Goal: Check status: Check status

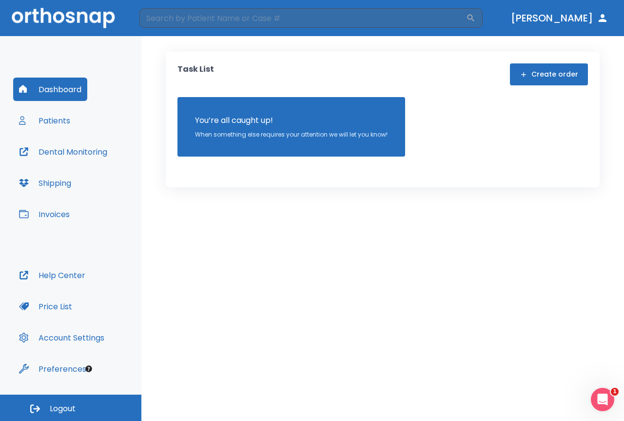
click at [44, 120] on button "Patients" at bounding box center [44, 120] width 63 height 23
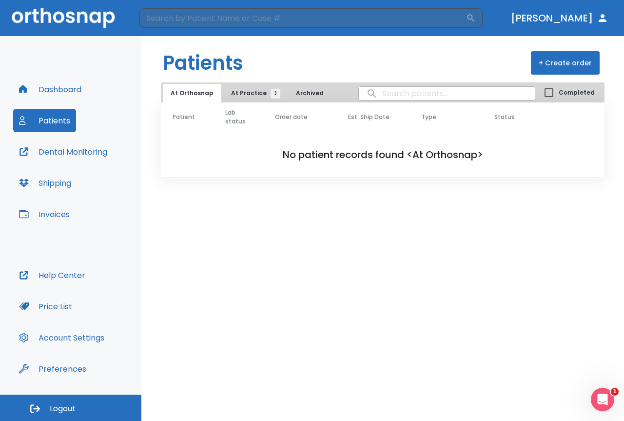
click at [255, 94] on span "At Practice 3" at bounding box center [253, 93] width 44 height 9
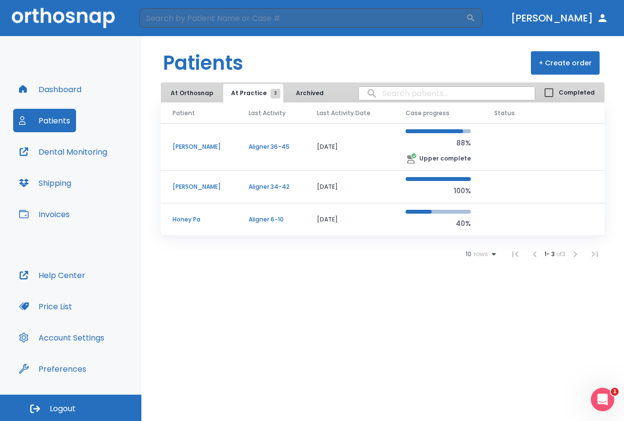
click at [253, 144] on p "Aligner 36-45" at bounding box center [271, 146] width 45 height 9
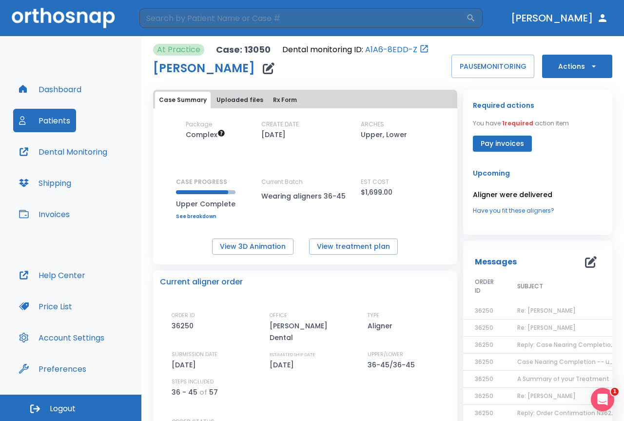
click at [530, 306] on td "Re: Ryan Grubb" at bounding box center [566, 310] width 122 height 17
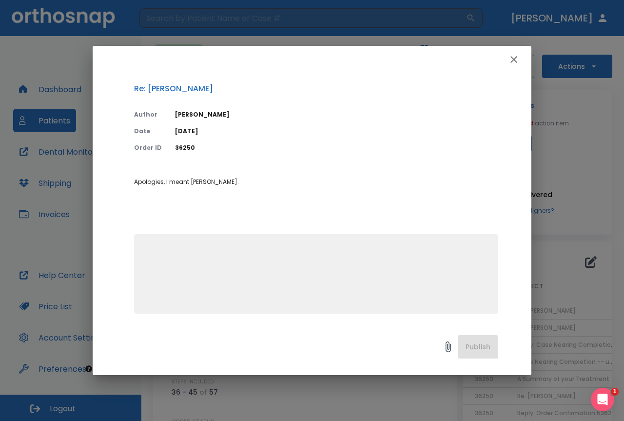
click at [516, 59] on icon "button" at bounding box center [514, 60] width 12 height 12
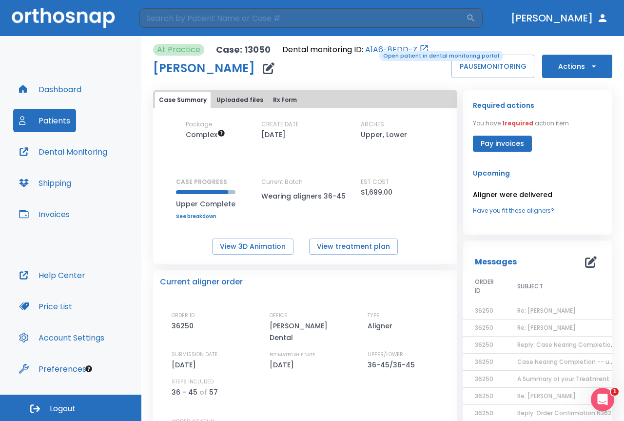
click at [372, 50] on link "A1A6-8EDD-Z" at bounding box center [391, 50] width 52 height 12
click at [532, 349] on td "Reply: Case Nearing Completion -- upper" at bounding box center [566, 344] width 122 height 17
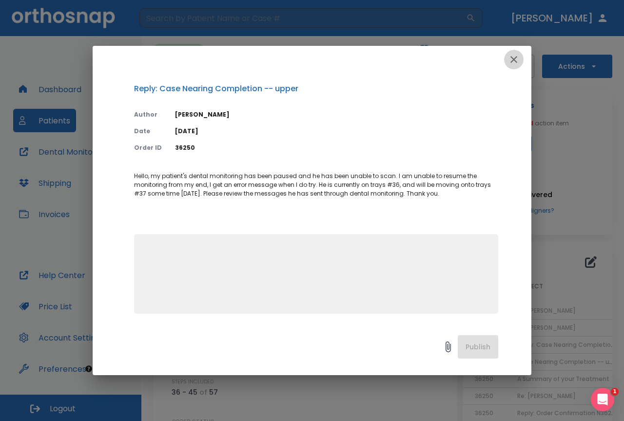
click at [511, 57] on icon "button" at bounding box center [513, 59] width 7 height 7
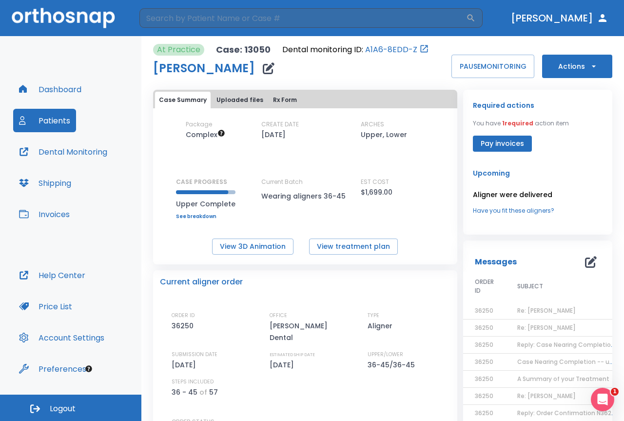
click at [526, 338] on td "Reply: Case Nearing Completion -- upper" at bounding box center [566, 344] width 122 height 17
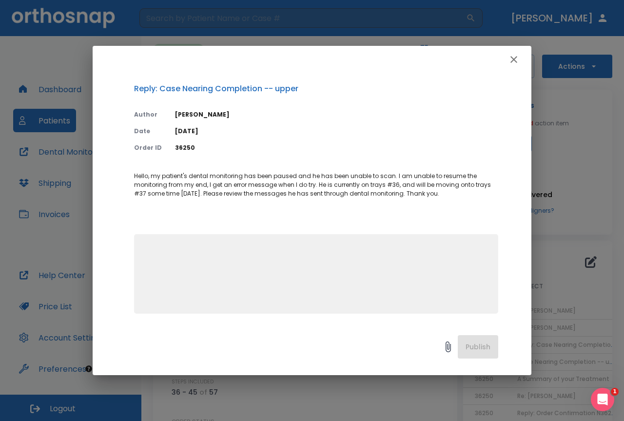
click at [518, 56] on icon "button" at bounding box center [514, 60] width 12 height 12
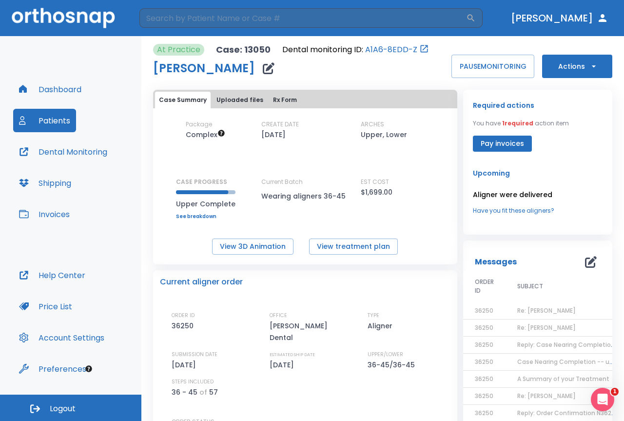
click at [517, 322] on td "Re: Ryan Grubb" at bounding box center [566, 327] width 122 height 17
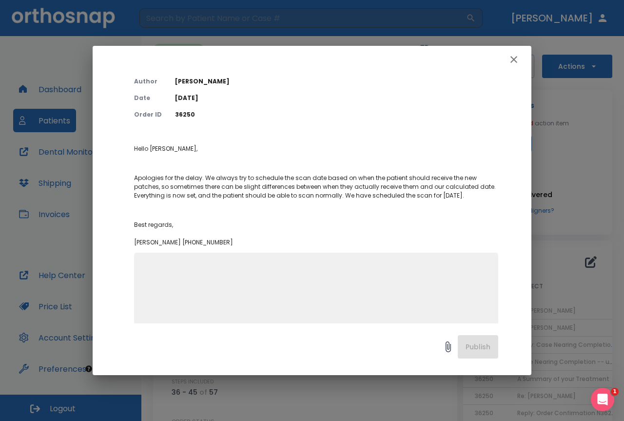
scroll to position [49, 0]
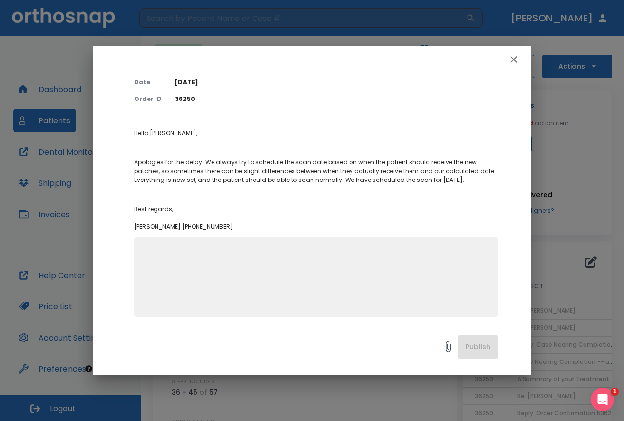
click at [511, 60] on icon "button" at bounding box center [514, 60] width 12 height 12
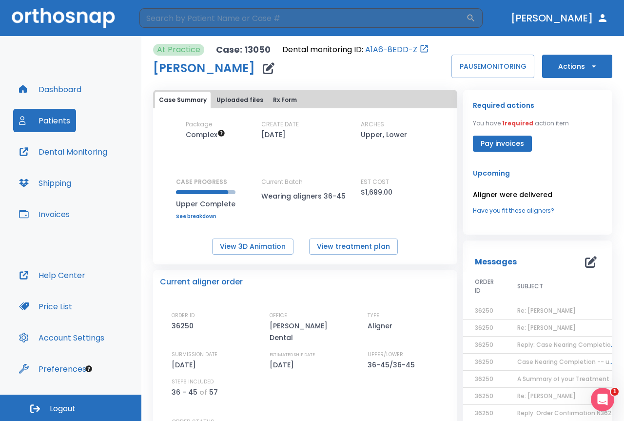
click at [64, 118] on button "Patients" at bounding box center [44, 120] width 63 height 23
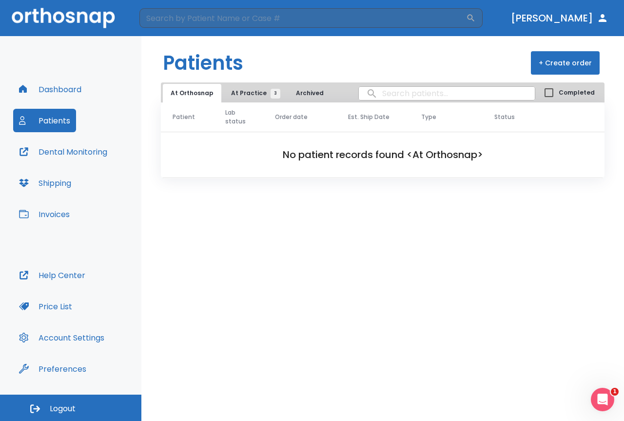
click at [247, 94] on span "At Practice 3" at bounding box center [253, 93] width 44 height 9
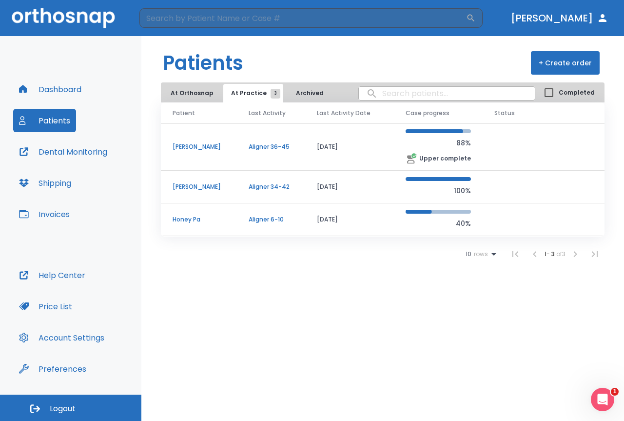
click at [232, 179] on td "[PERSON_NAME]" at bounding box center [199, 187] width 76 height 33
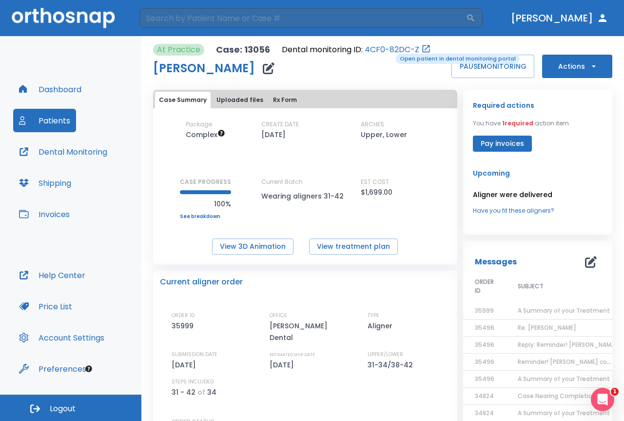
click at [388, 53] on link "4CF0-82DC-Z" at bounding box center [392, 50] width 55 height 12
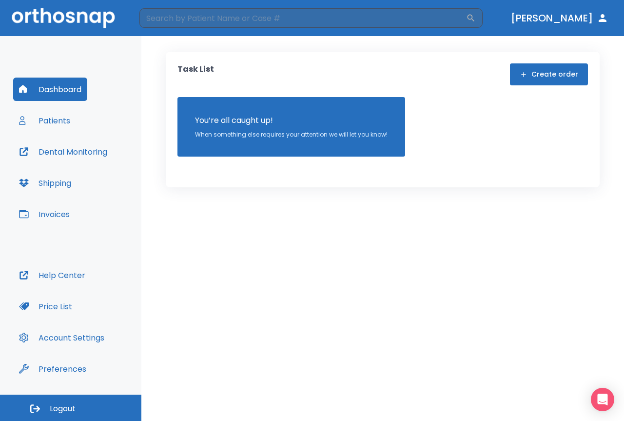
click at [53, 120] on button "Patients" at bounding box center [44, 120] width 63 height 23
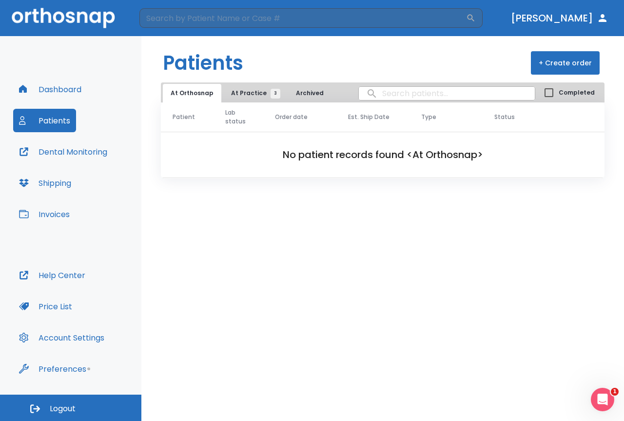
click at [251, 90] on span "At Practice 3" at bounding box center [253, 93] width 44 height 9
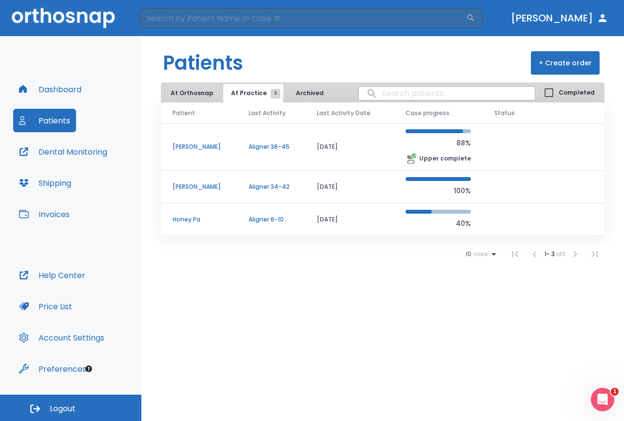
click at [255, 178] on td "Aligner 34-42" at bounding box center [271, 187] width 68 height 33
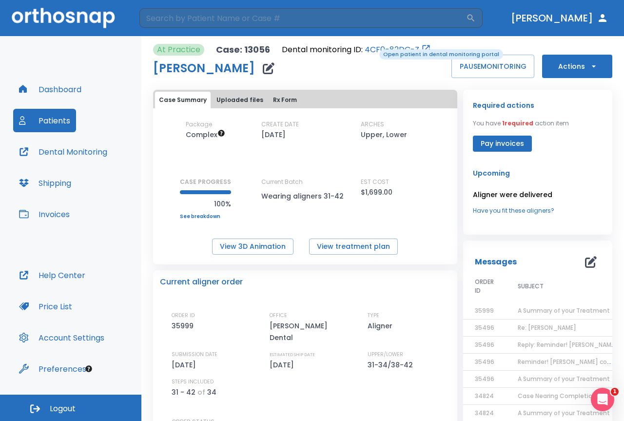
click at [372, 48] on link "4CF0-82DC-Z" at bounding box center [392, 50] width 55 height 12
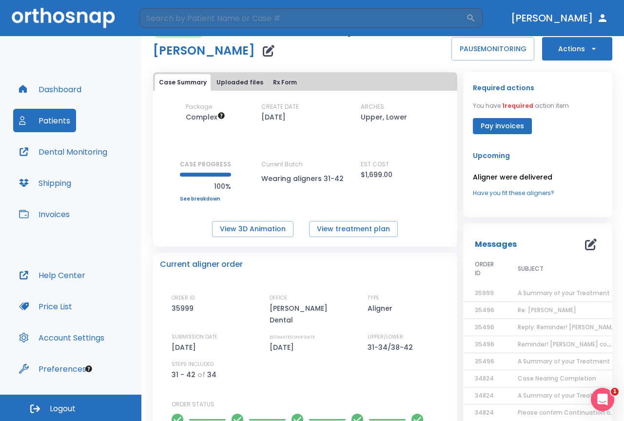
scroll to position [49, 0]
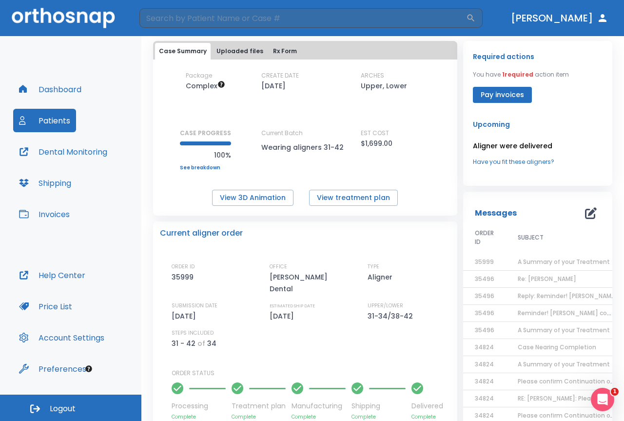
click at [542, 258] on span "A Summary of your Treatment" at bounding box center [564, 261] width 92 height 8
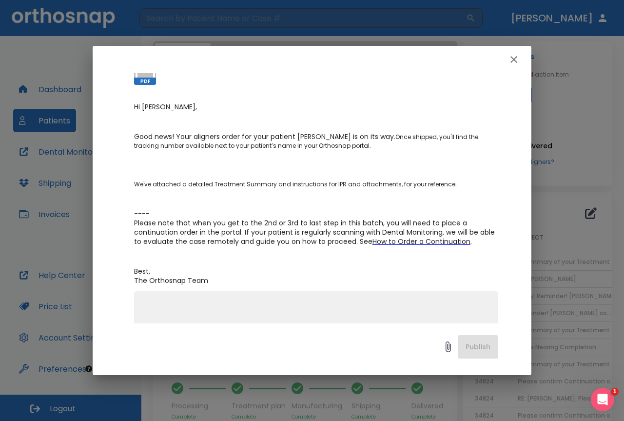
scroll to position [0, 0]
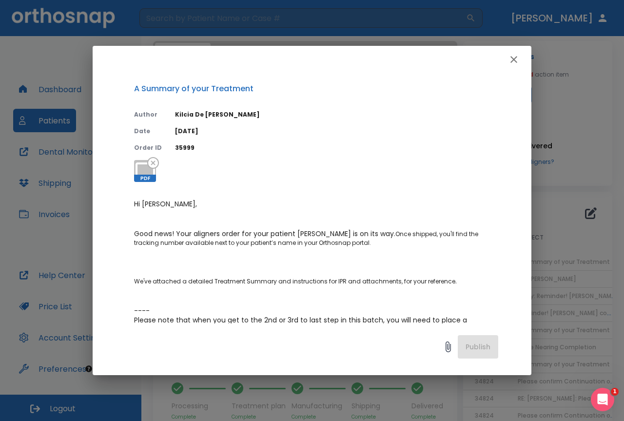
click at [509, 58] on icon "button" at bounding box center [514, 60] width 12 height 12
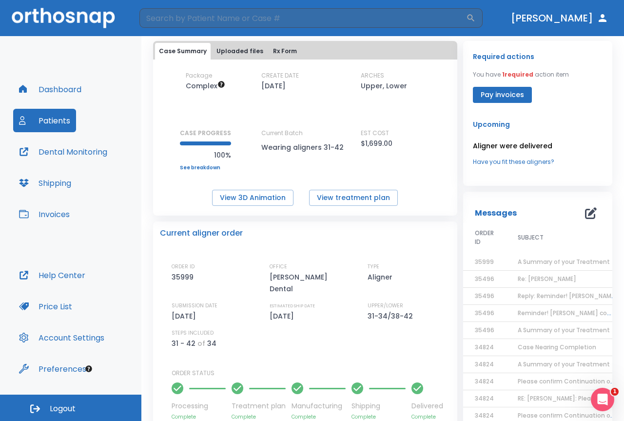
click at [543, 276] on span "Re: [PERSON_NAME]" at bounding box center [547, 278] width 58 height 8
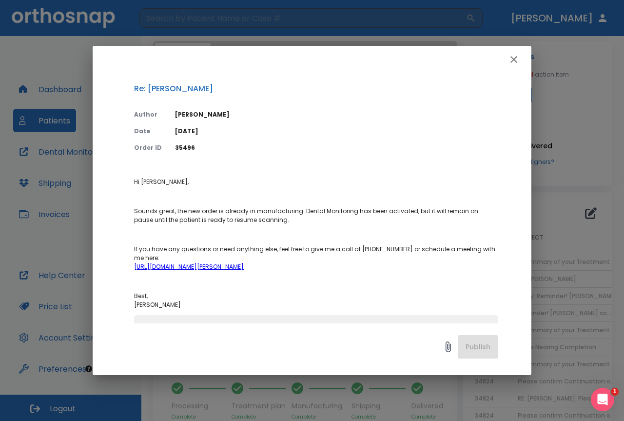
click at [513, 66] on button "button" at bounding box center [513, 59] width 19 height 19
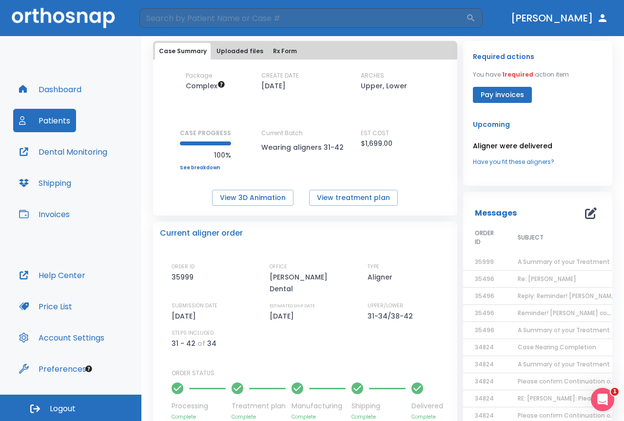
click at [535, 295] on span "Reply: Reminder! [PERSON_NAME] completed, please assess final result!" at bounding box center [626, 295] width 216 height 8
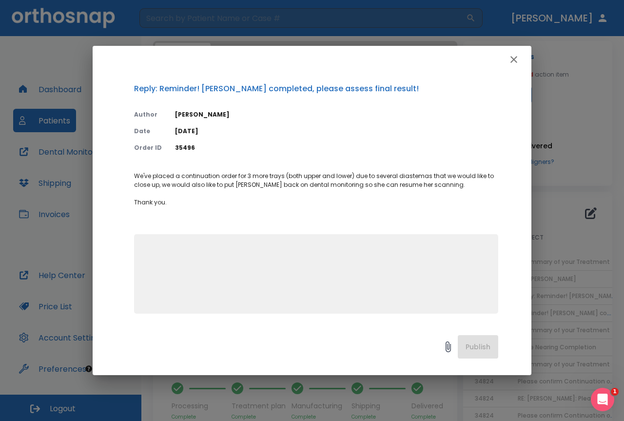
click at [509, 60] on icon "button" at bounding box center [514, 60] width 12 height 12
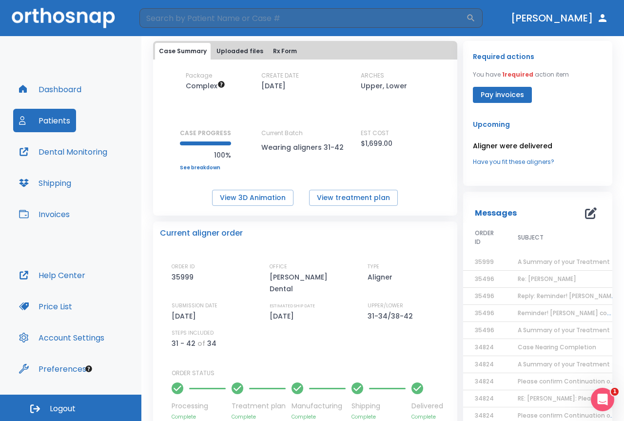
click at [530, 312] on span "Reminder! [PERSON_NAME] completed, please assess final result!" at bounding box center [616, 313] width 197 height 8
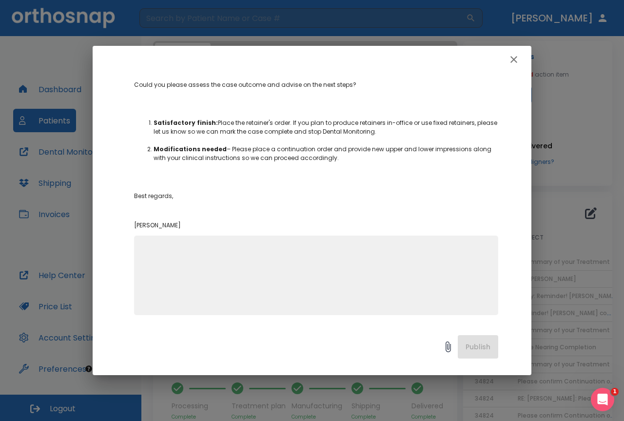
scroll to position [157, 0]
click at [516, 59] on icon "button" at bounding box center [514, 60] width 12 height 12
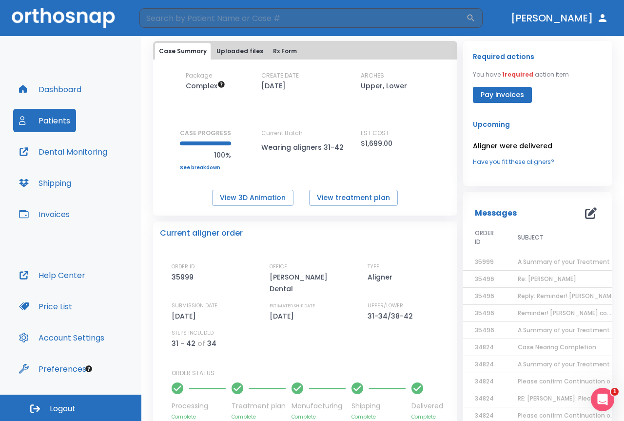
click at [542, 328] on span "A Summary of your Treatment" at bounding box center [564, 330] width 92 height 8
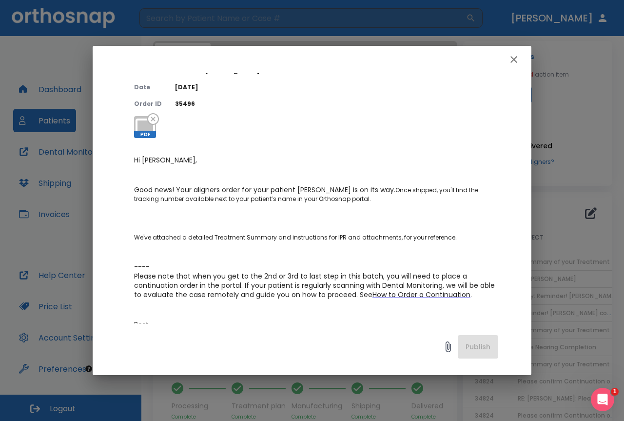
scroll to position [97, 0]
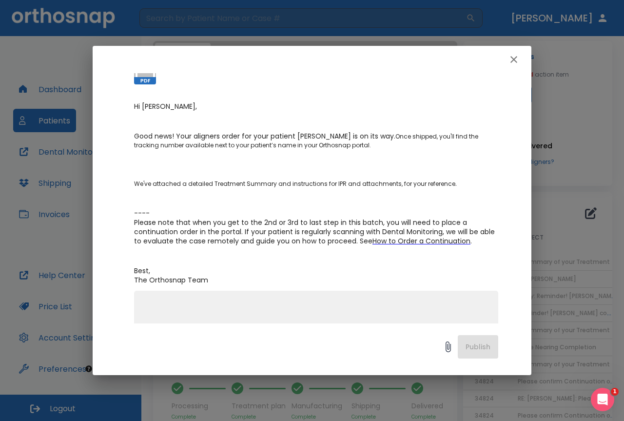
click at [521, 51] on div at bounding box center [312, 59] width 439 height 27
click at [515, 58] on icon "button" at bounding box center [513, 59] width 7 height 7
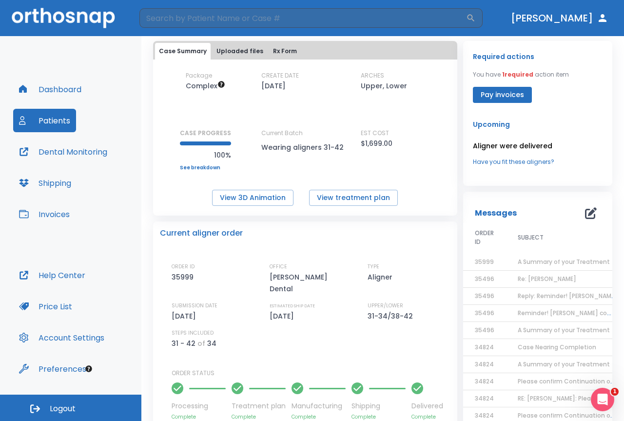
click at [544, 349] on span "Case Nearing Completion" at bounding box center [557, 347] width 78 height 8
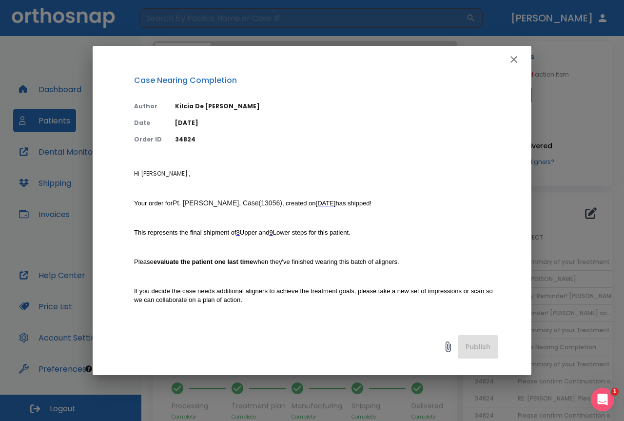
scroll to position [0, 0]
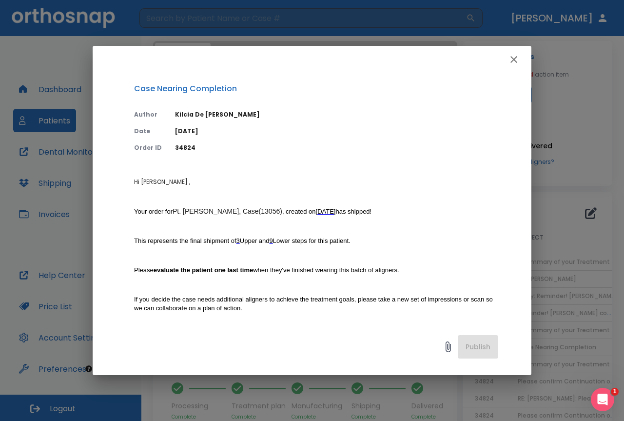
click at [512, 58] on icon "button" at bounding box center [513, 59] width 7 height 7
